Goal: Information Seeking & Learning: Learn about a topic

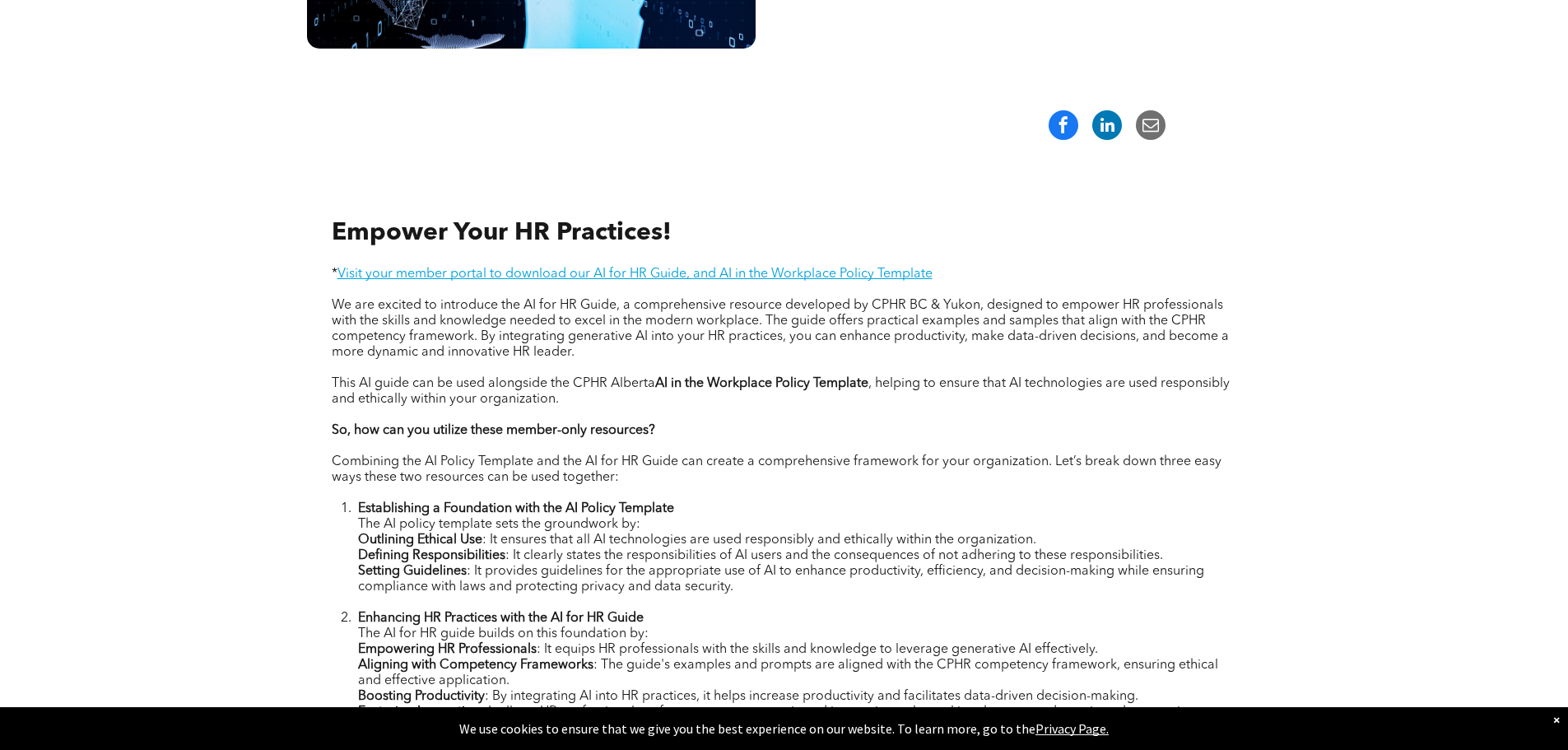
scroll to position [494, 0]
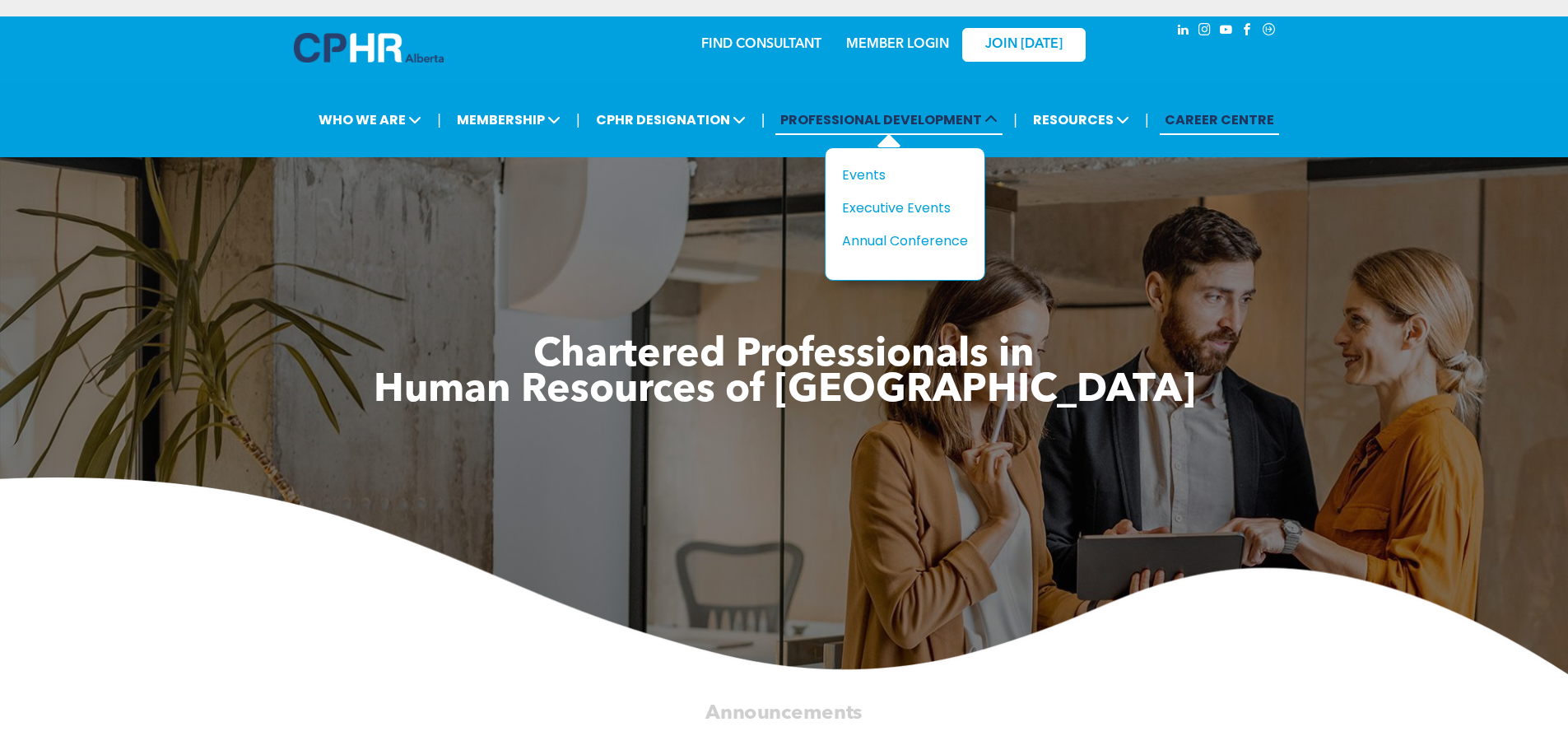
click at [924, 121] on span "PROFESSIONAL DEVELOPMENT" at bounding box center [888, 120] width 227 height 31
click at [857, 174] on div "Events" at bounding box center [898, 175] width 114 height 21
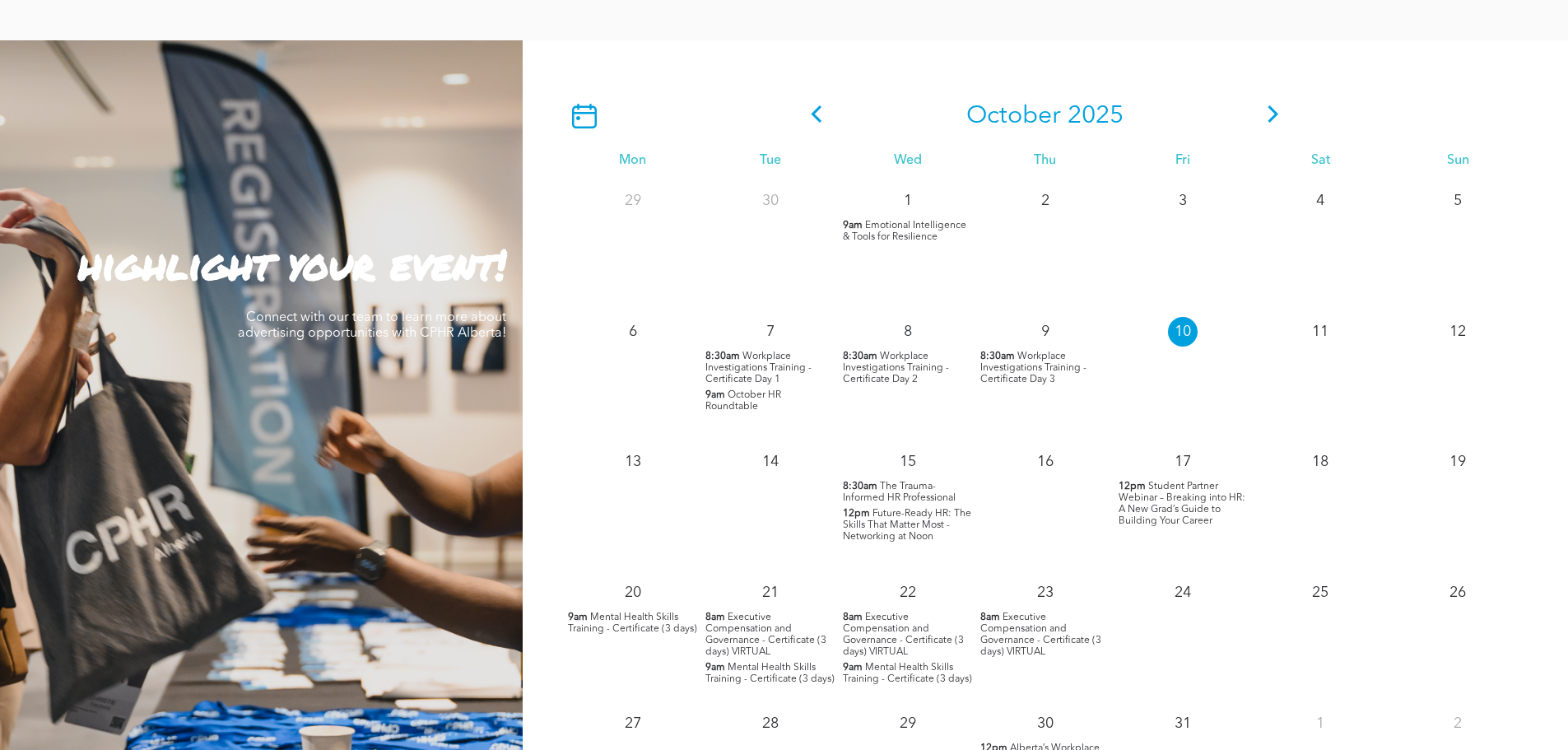
scroll to position [1399, 0]
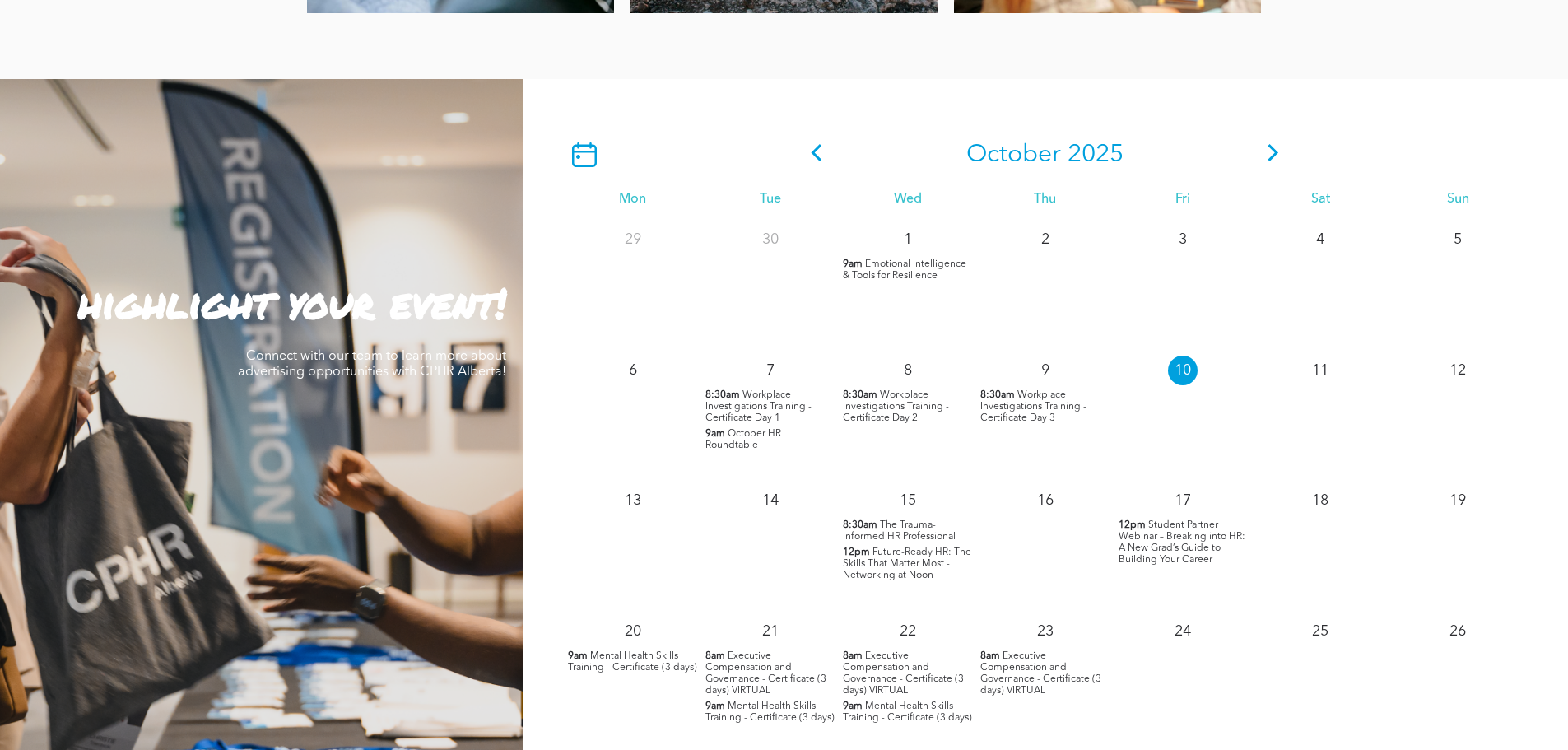
click at [1270, 154] on icon at bounding box center [1273, 153] width 25 height 17
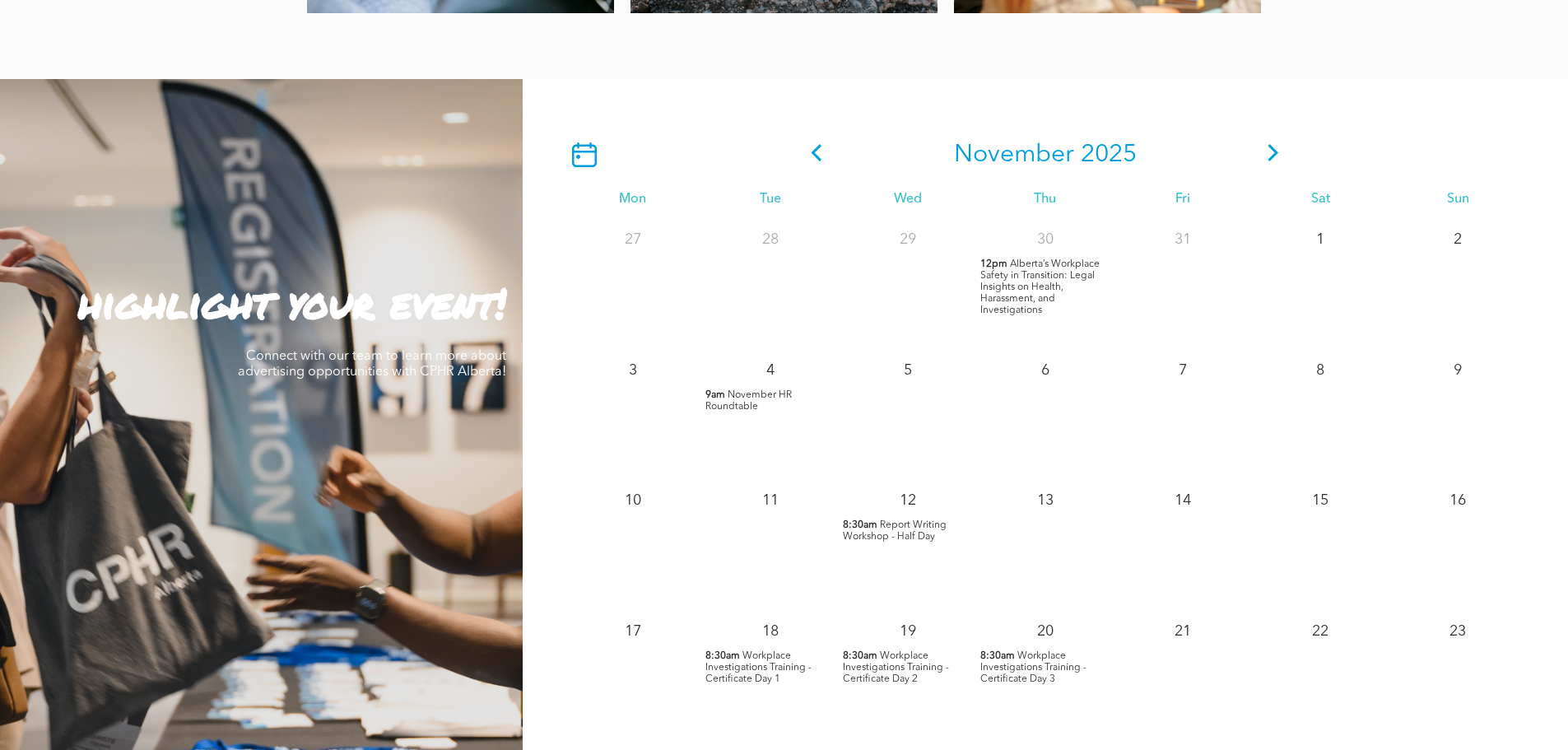
click at [1271, 156] on icon at bounding box center [1273, 153] width 25 height 17
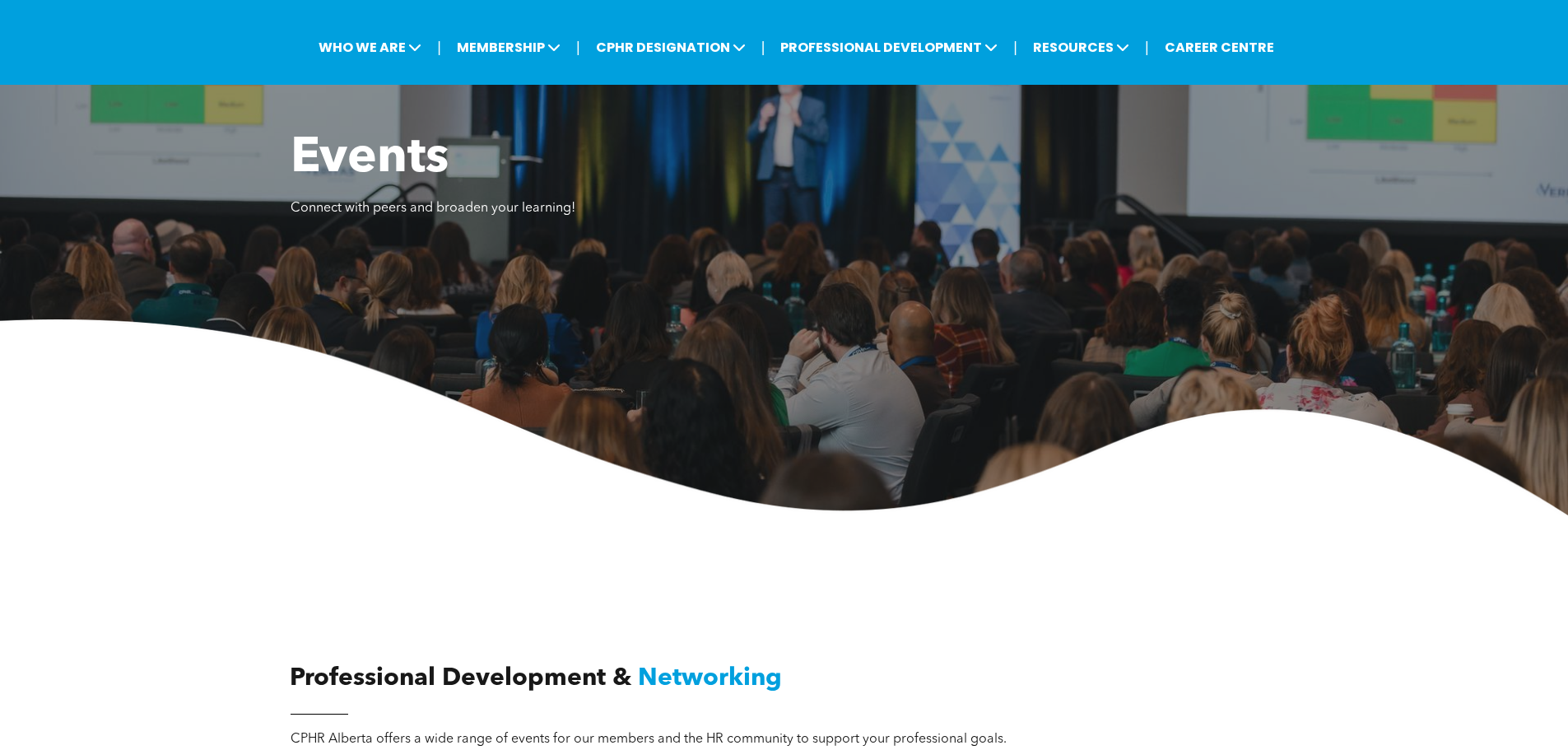
scroll to position [0, 0]
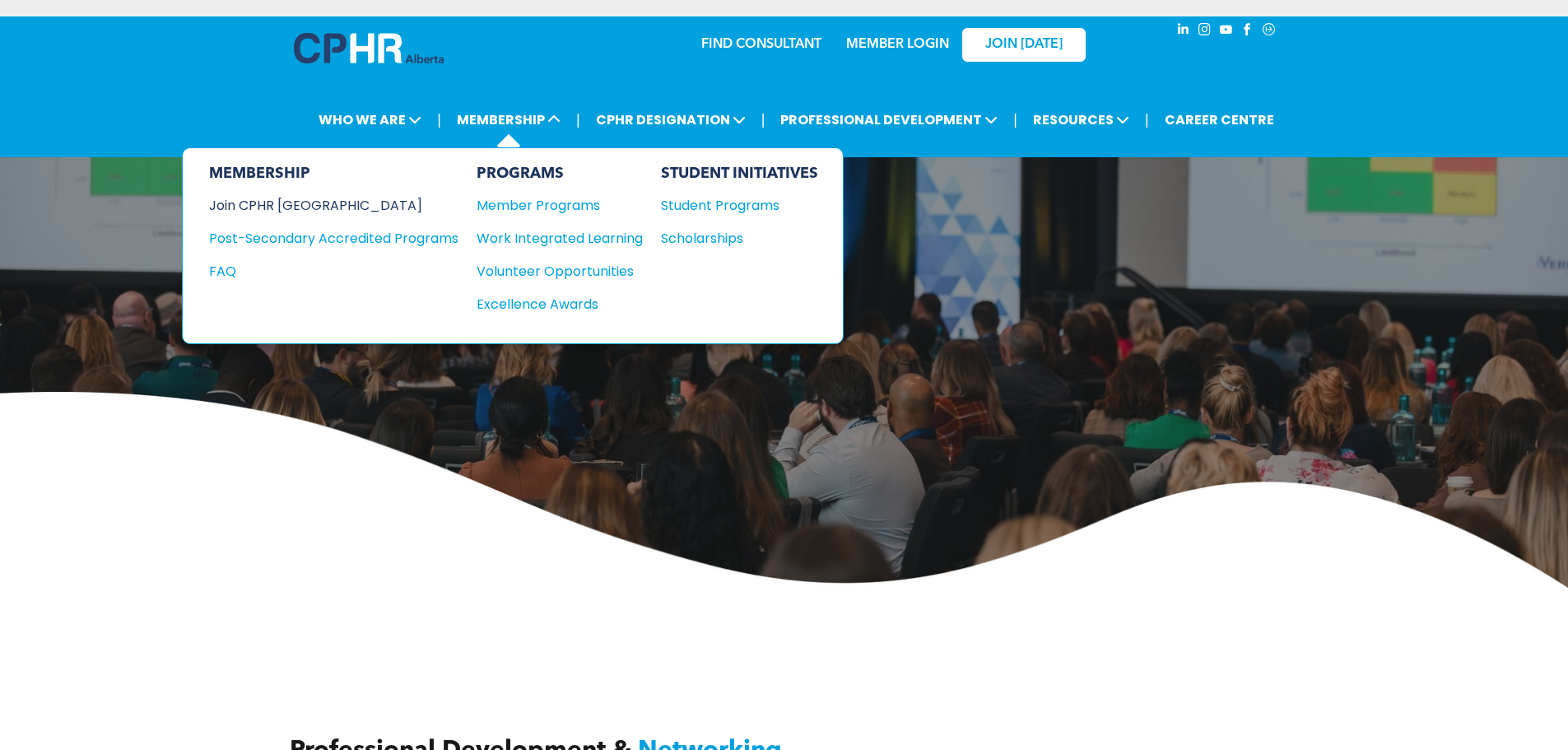
click at [312, 207] on div "Join CPHR [GEOGRAPHIC_DATA]" at bounding box center [320, 206] width 225 height 21
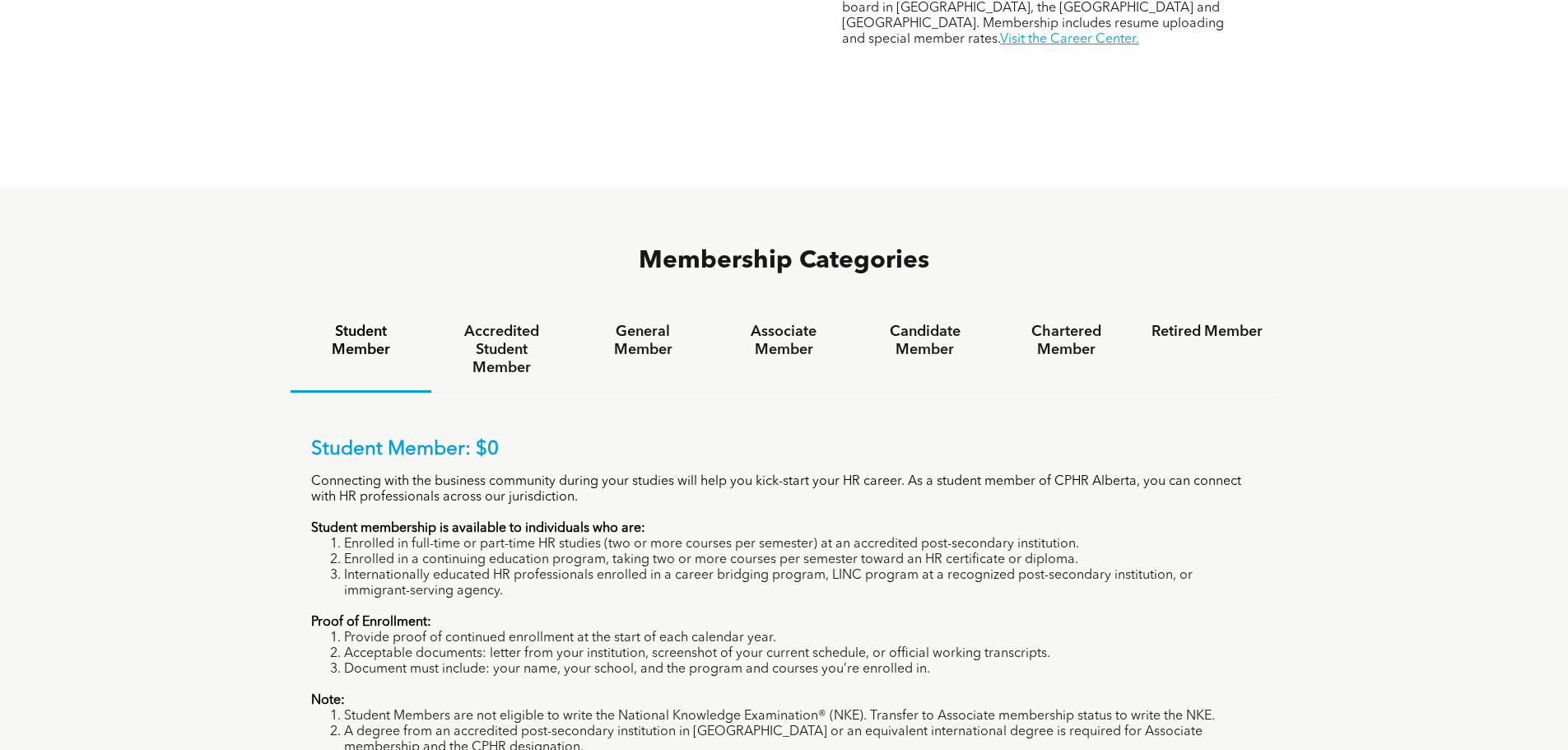
scroll to position [987, 0]
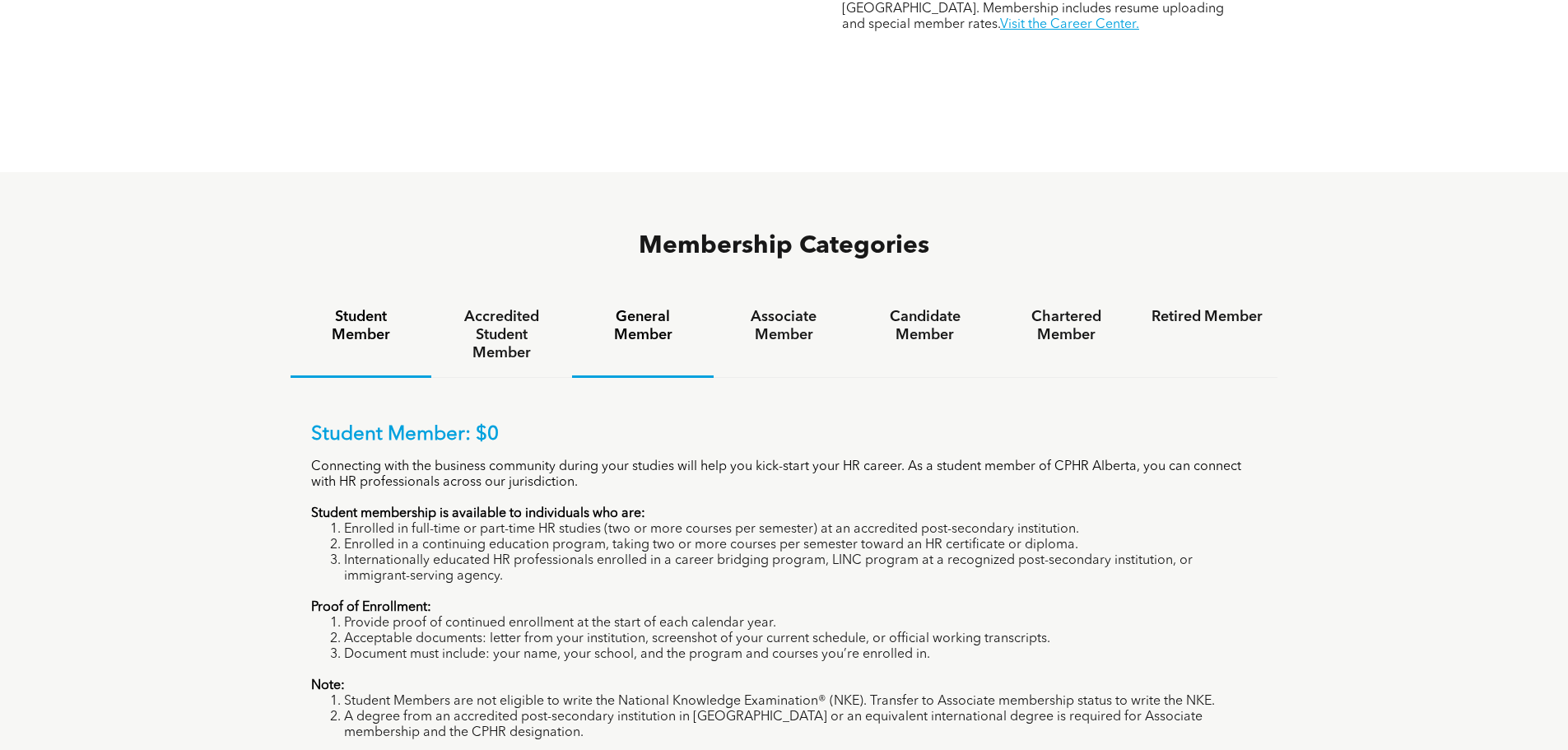
click at [647, 293] on div "General Member" at bounding box center [642, 335] width 141 height 85
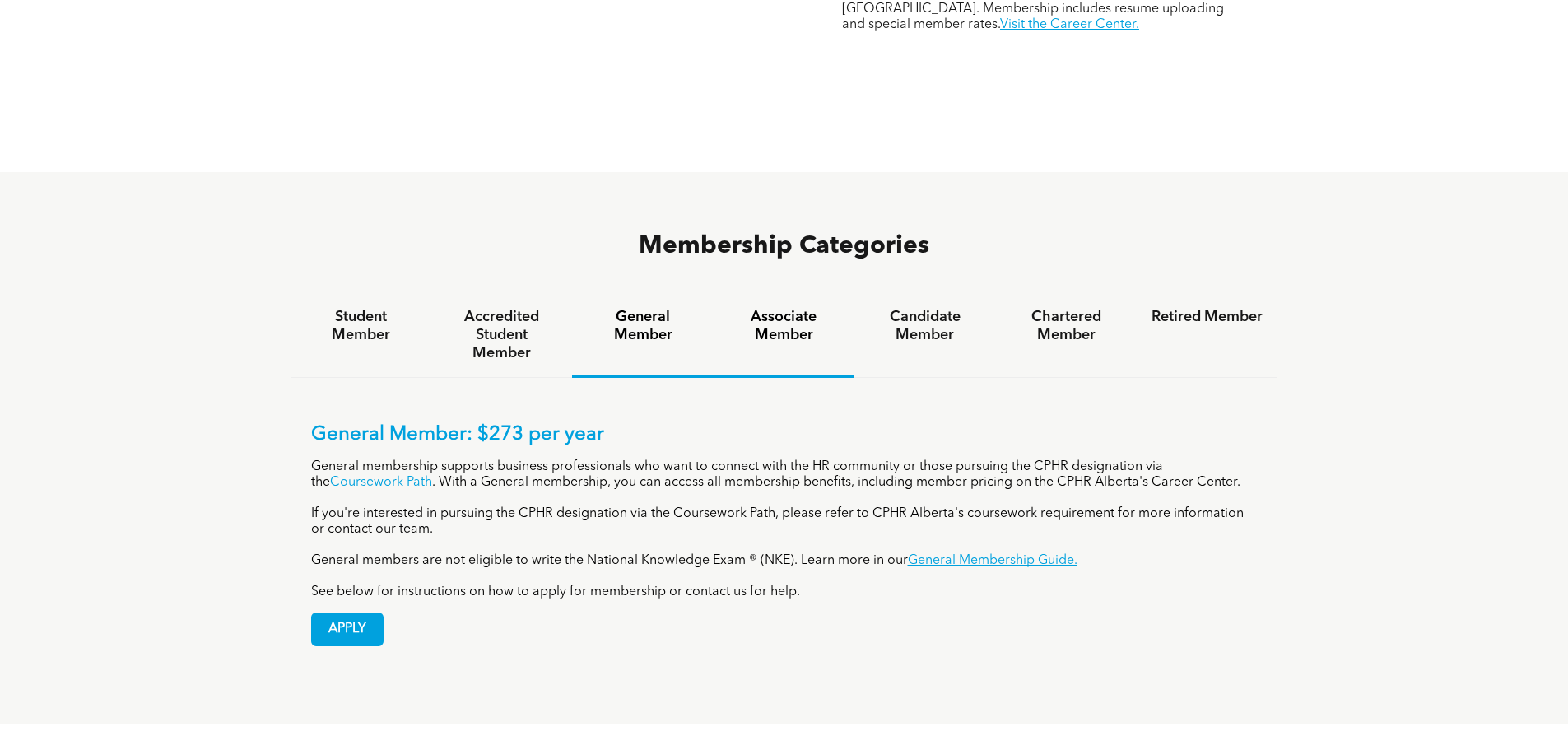
click at [785, 298] on div "Associate Member" at bounding box center [784, 335] width 141 height 85
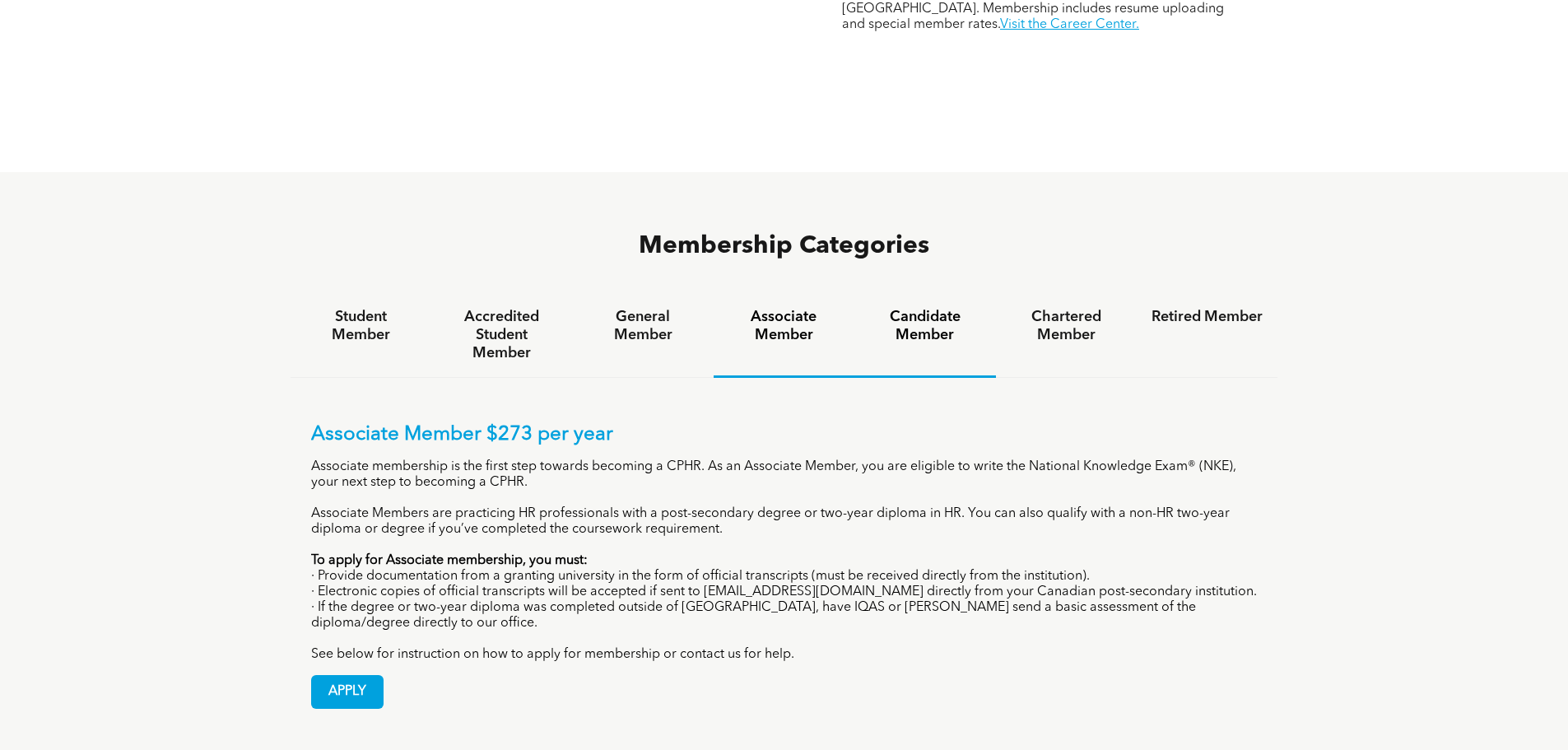
click at [918, 293] on div "Candidate Member" at bounding box center [924, 335] width 141 height 85
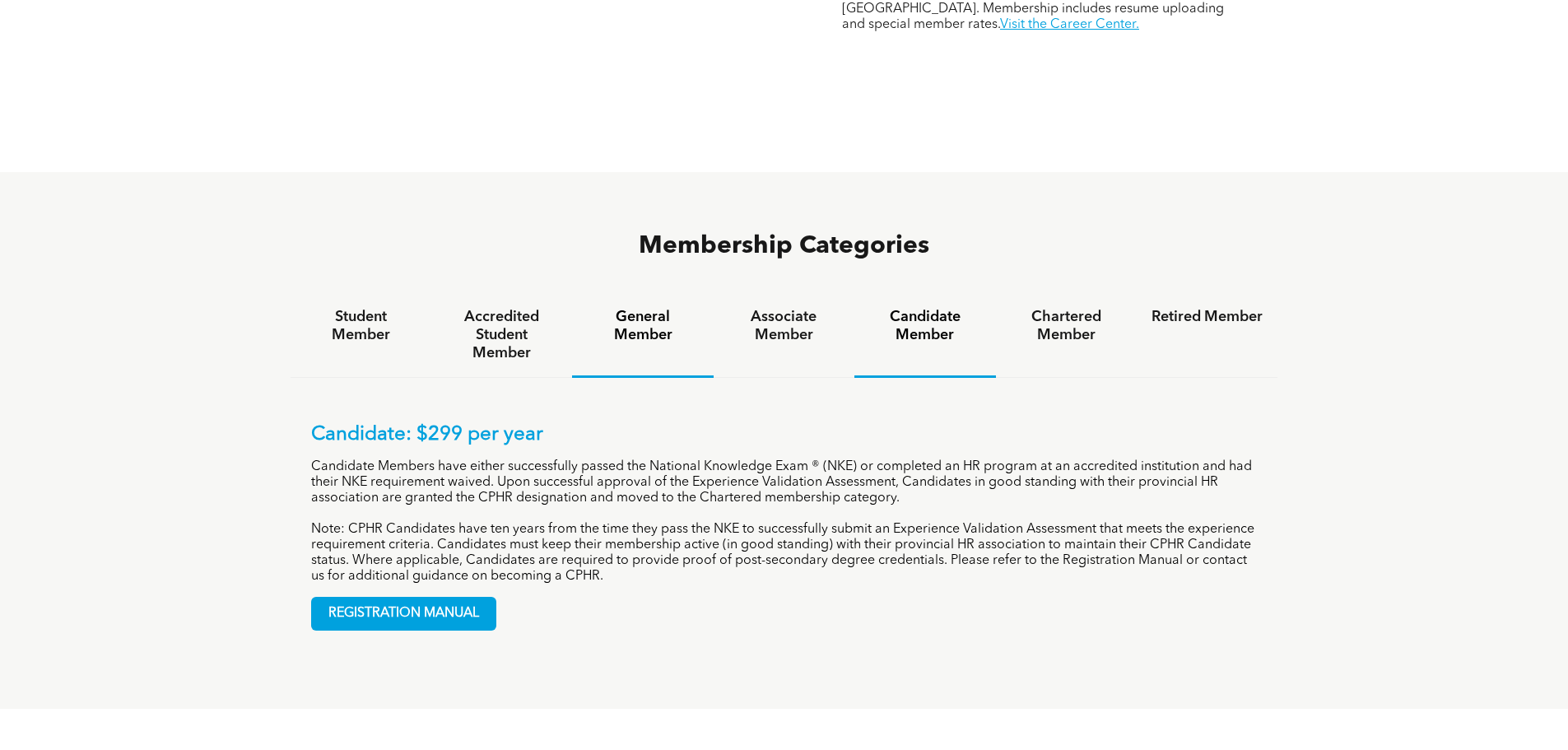
click at [653, 308] on h4 "General Member" at bounding box center [642, 326] width 111 height 36
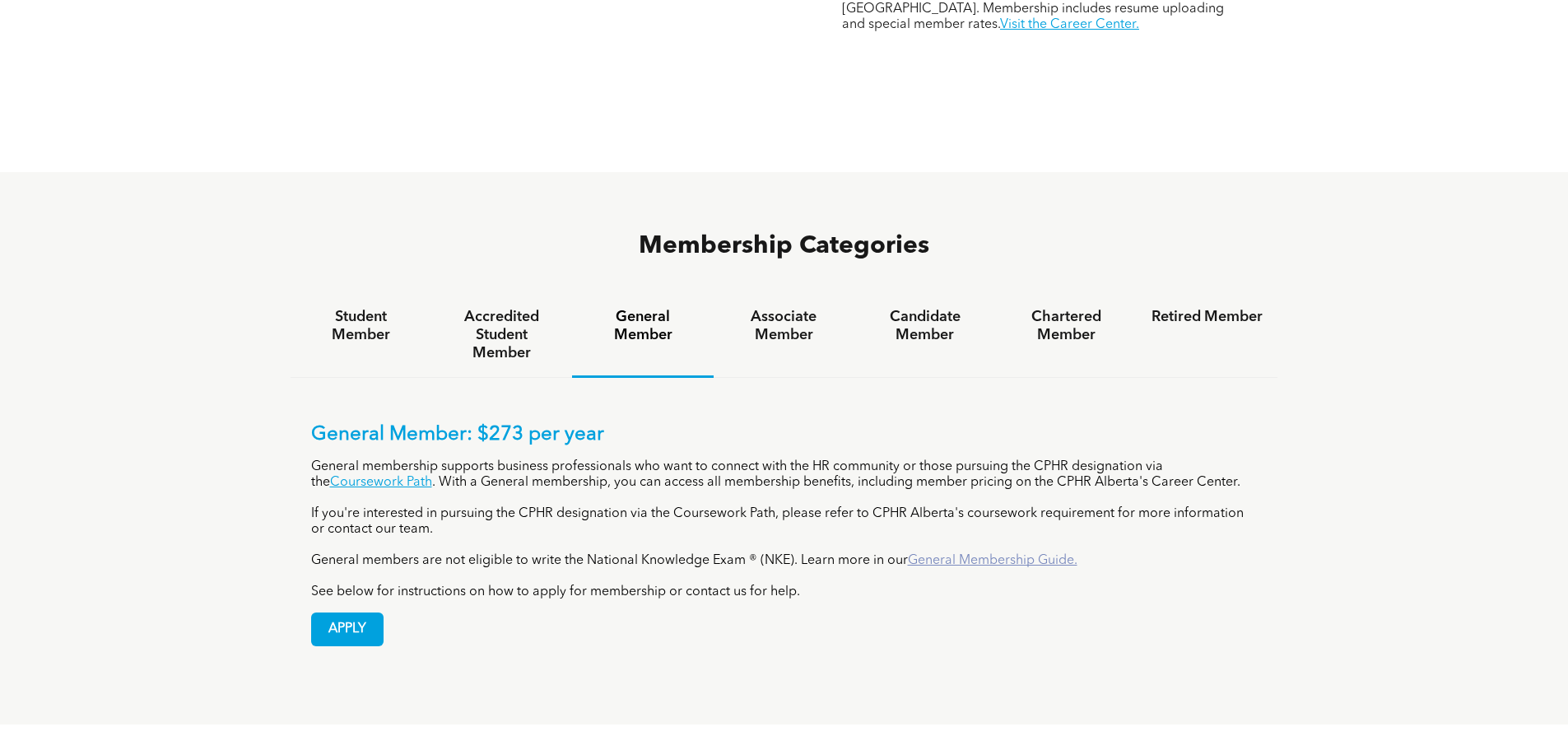
click at [980, 554] on link "General Membership Guide." at bounding box center [992, 561] width 169 height 13
click at [354, 613] on span "APPLY" at bounding box center [347, 629] width 71 height 33
click at [174, 255] on div "Membership Categories Student Member Accredited Student Member General Member A…" at bounding box center [784, 448] width 1568 height 552
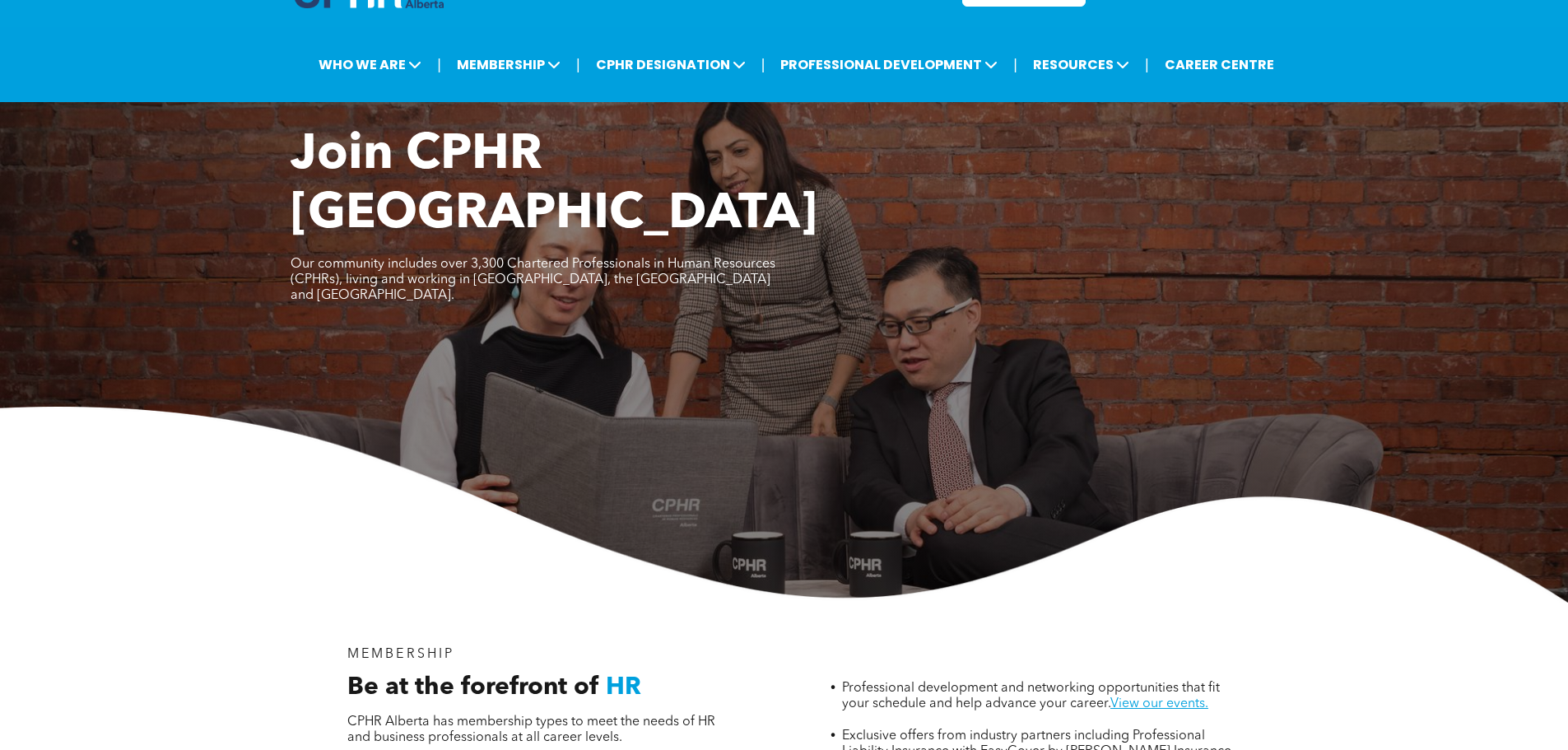
scroll to position [0, 0]
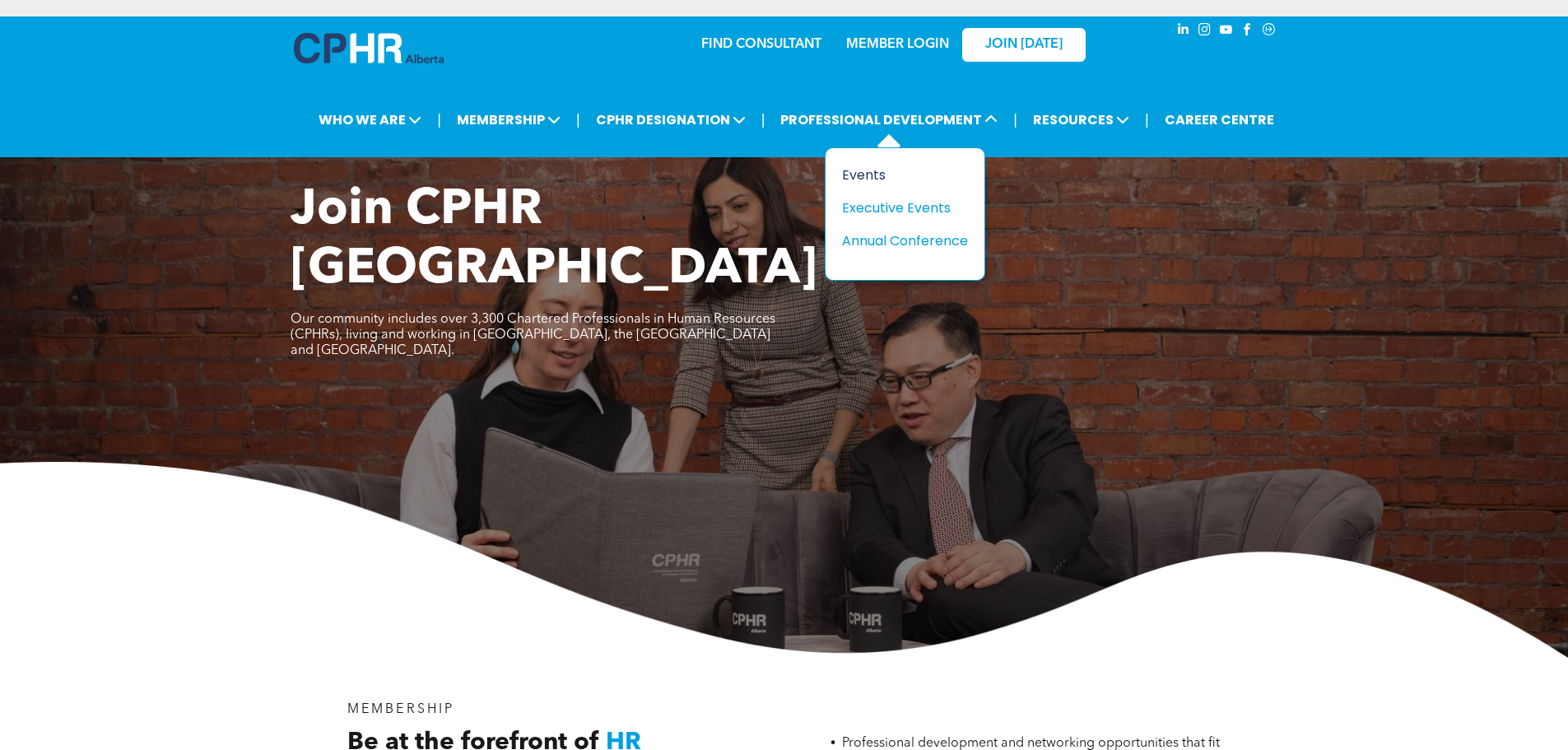
click at [877, 176] on div "Events" at bounding box center [898, 175] width 114 height 21
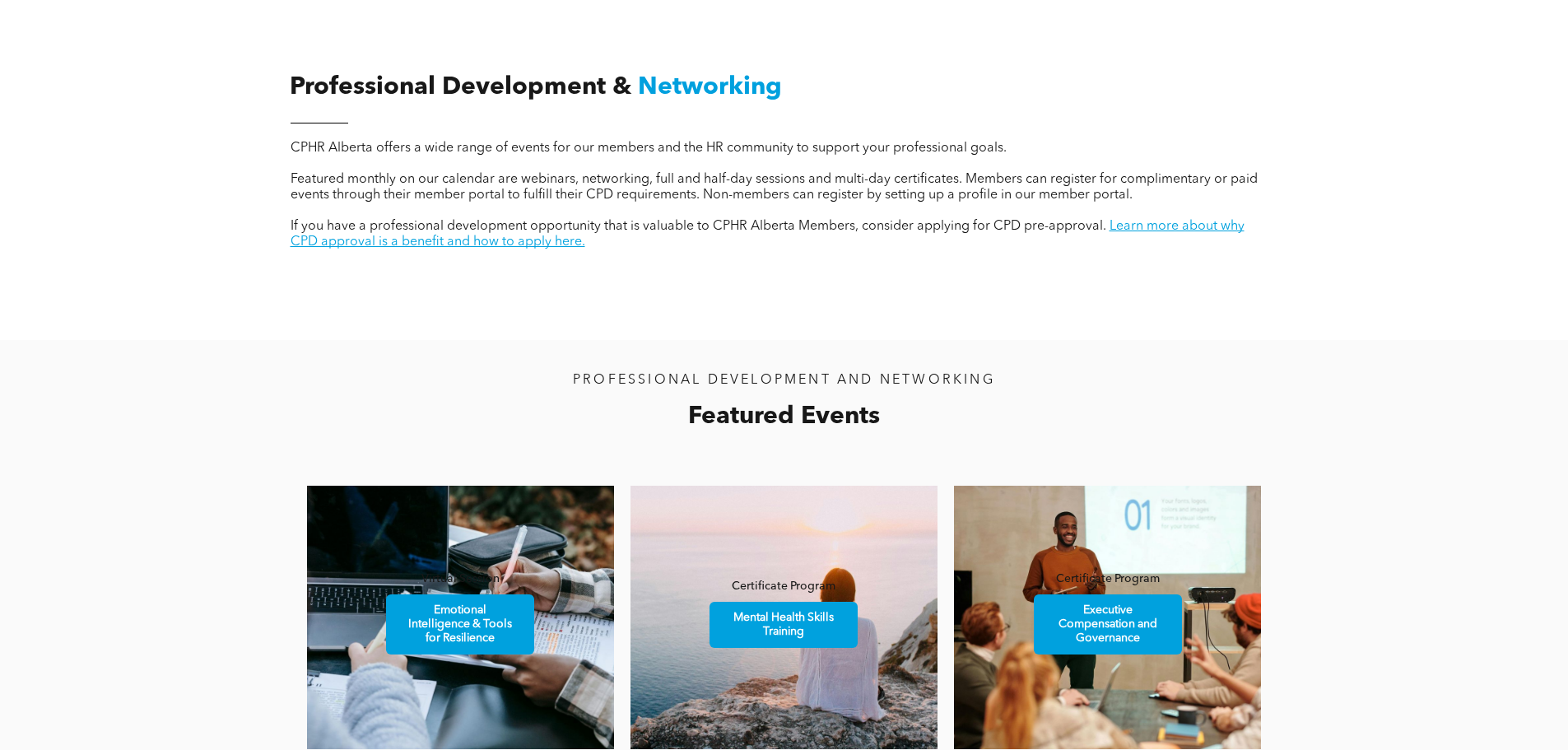
scroll to position [693, 0]
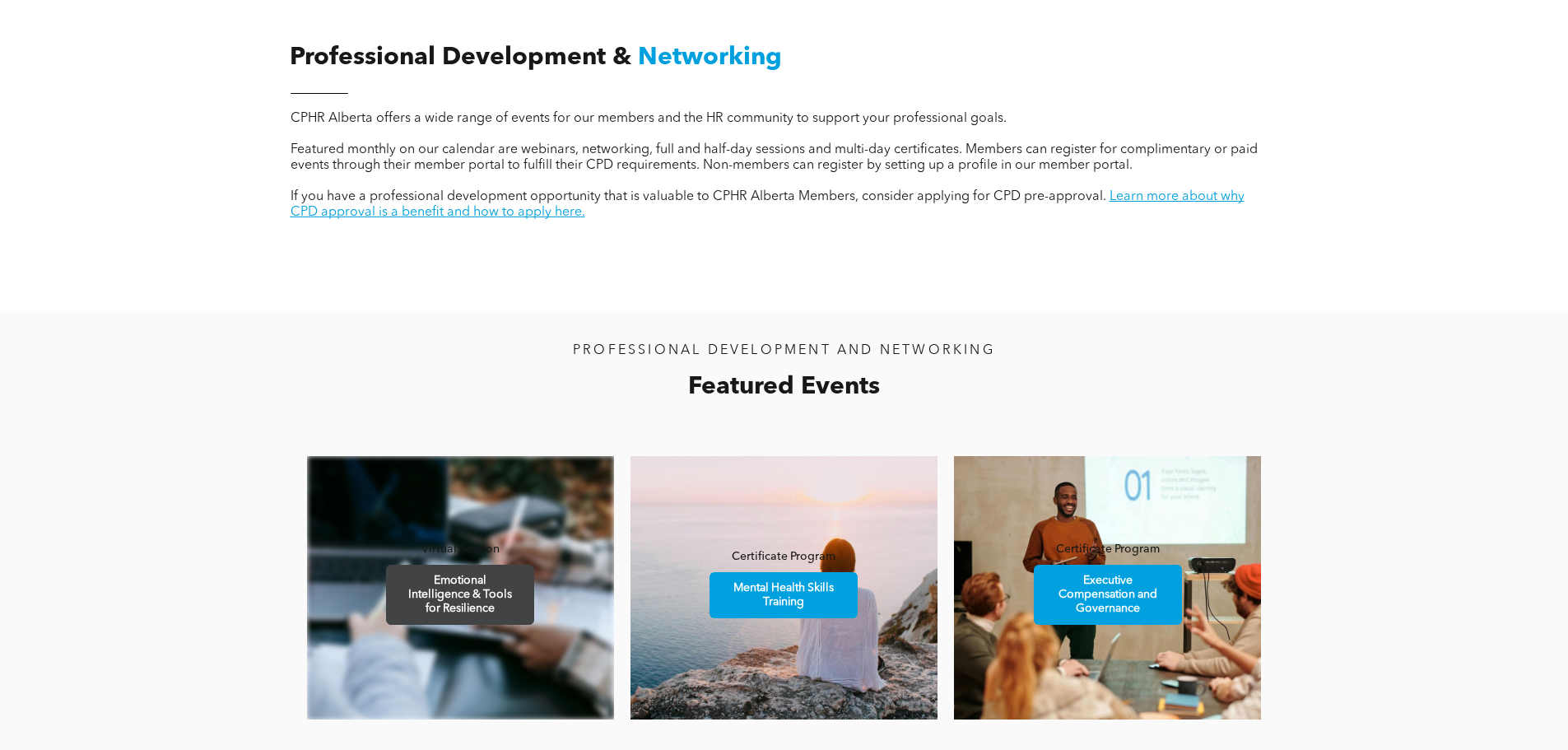
click at [472, 602] on span "Emotional Intelligence & Tools for Resilience" at bounding box center [460, 594] width 144 height 58
